Goal: Navigation & Orientation: Find specific page/section

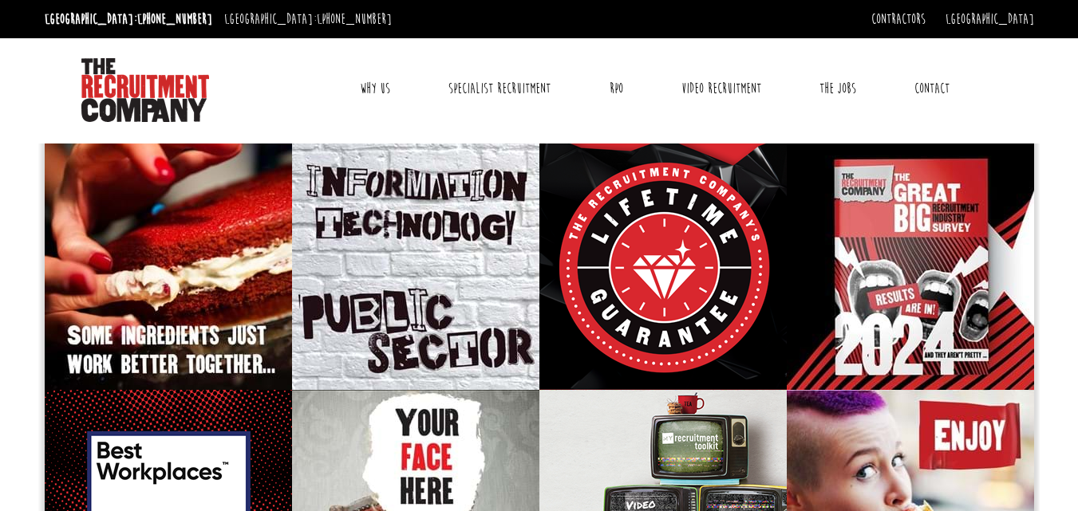
click at [379, 90] on link "Why Us" at bounding box center [375, 89] width 54 height 40
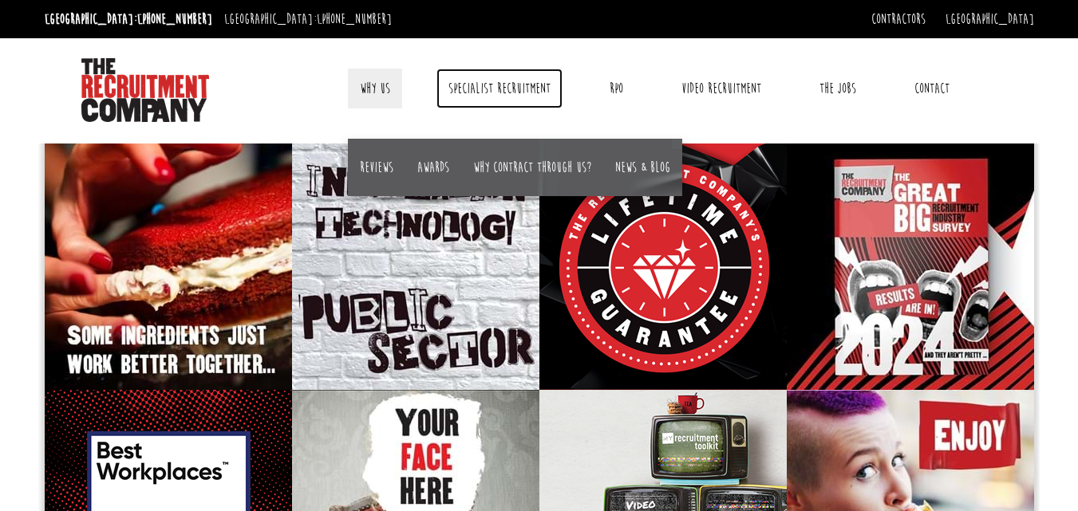
click at [491, 89] on link "Specialist Recruitment" at bounding box center [499, 89] width 126 height 40
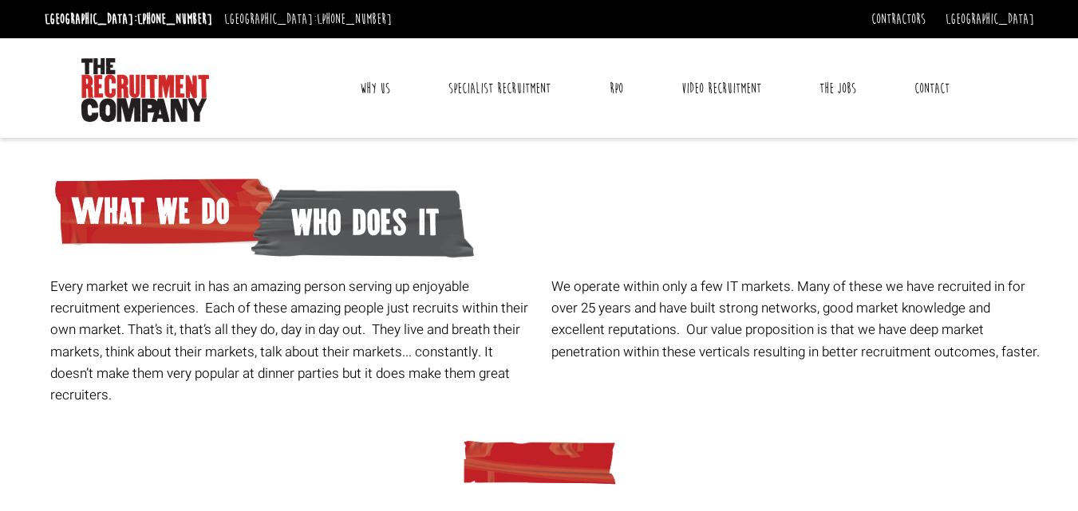
click at [899, 94] on ul "Why Us Reviews Awards Why contract through us? News & Blog Specialist Recruitme…" at bounding box center [655, 89] width 682 height 40
click at [925, 94] on link "Contact" at bounding box center [931, 89] width 59 height 40
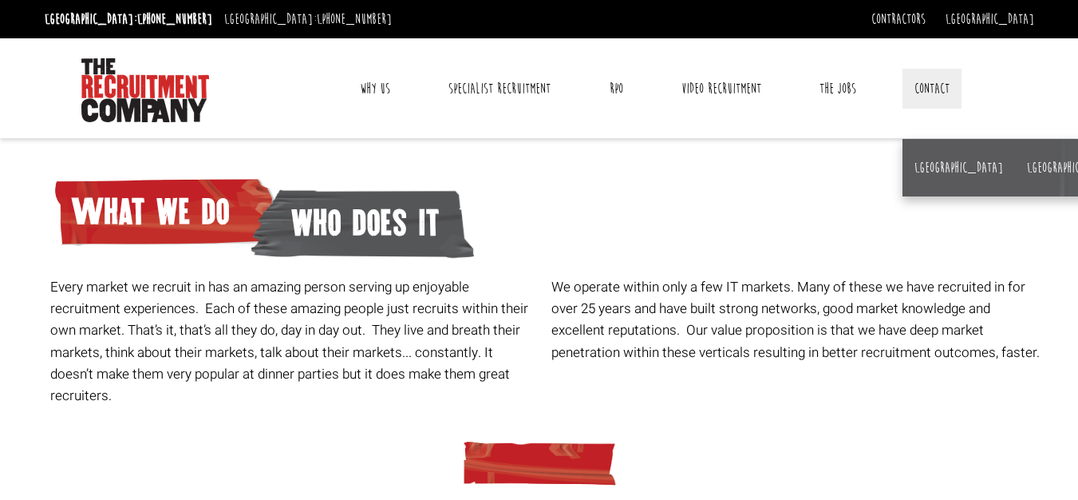
click at [369, 80] on link "Why Us" at bounding box center [375, 89] width 54 height 40
